Goal: Task Accomplishment & Management: Manage account settings

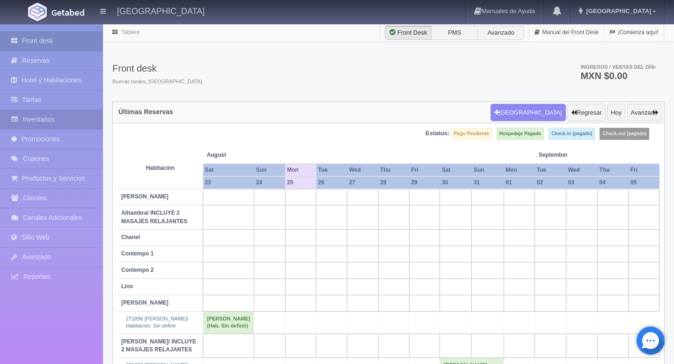
click at [50, 119] on link "Inventarios" at bounding box center [51, 119] width 103 height 19
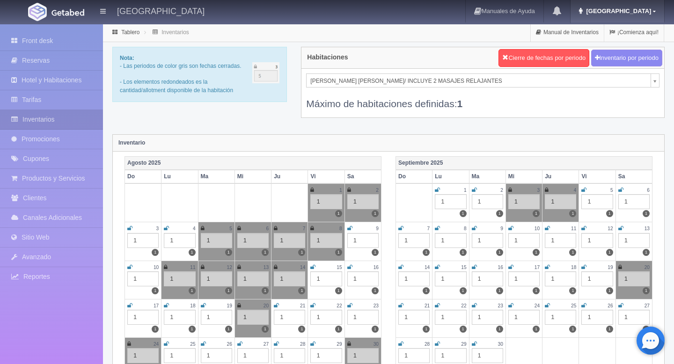
click at [626, 15] on link "Grand Hotel" at bounding box center [617, 11] width 94 height 22
click at [619, 44] on link "Salir / Log Out" at bounding box center [627, 44] width 74 height 12
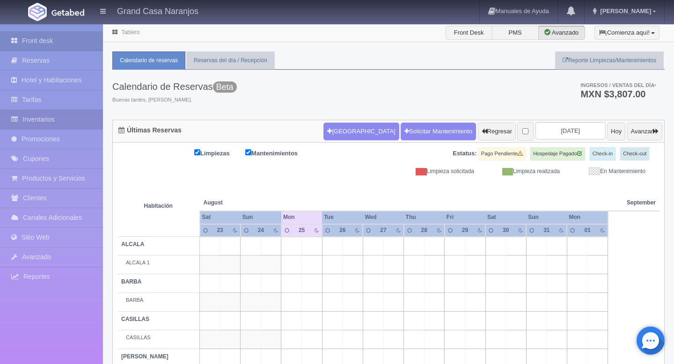
click at [59, 125] on link "Inventarios" at bounding box center [51, 119] width 103 height 19
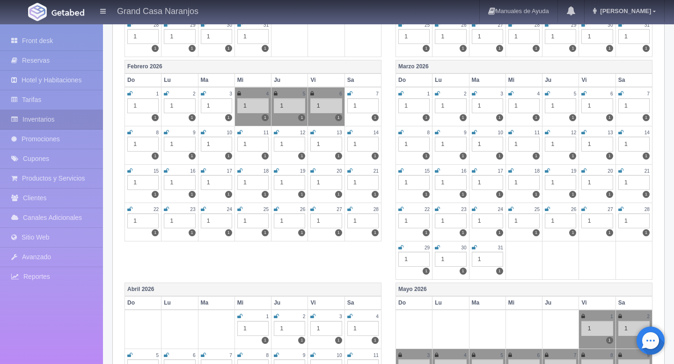
scroll to position [778, 0]
